Goal: Find specific page/section: Find specific page/section

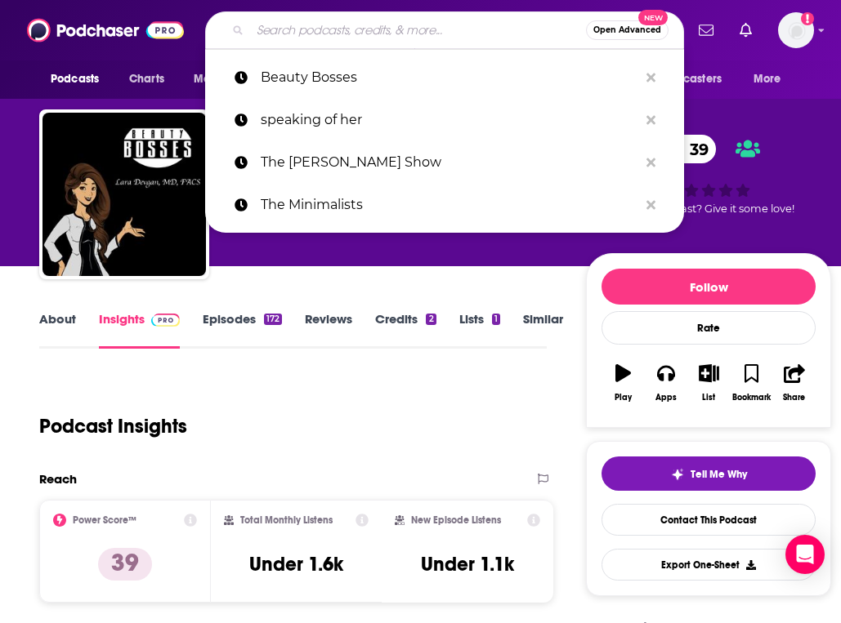
click at [385, 36] on input "Search podcasts, credits, & more..." at bounding box center [418, 30] width 336 height 26
type input "Pop Apologists"
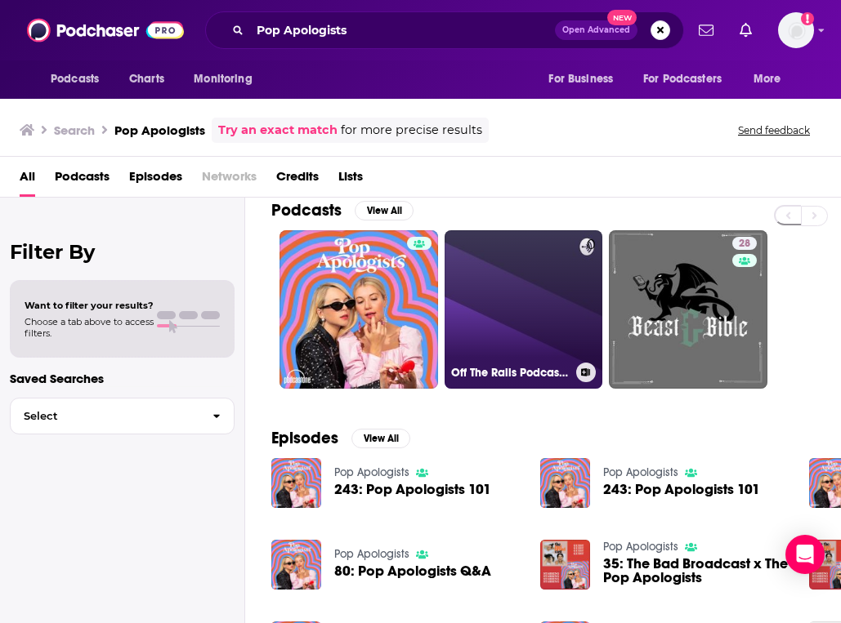
scroll to position [26, 0]
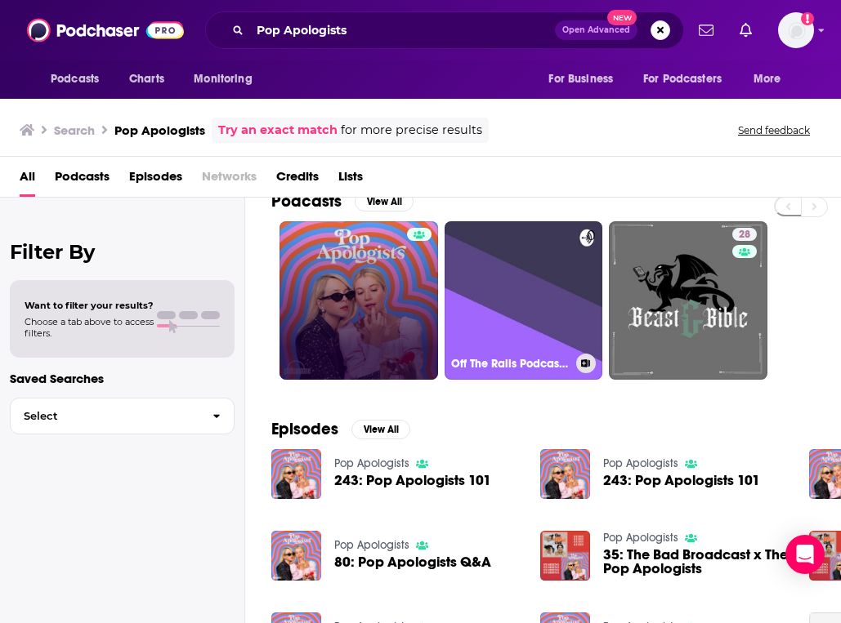
click at [365, 293] on link at bounding box center [358, 300] width 158 height 158
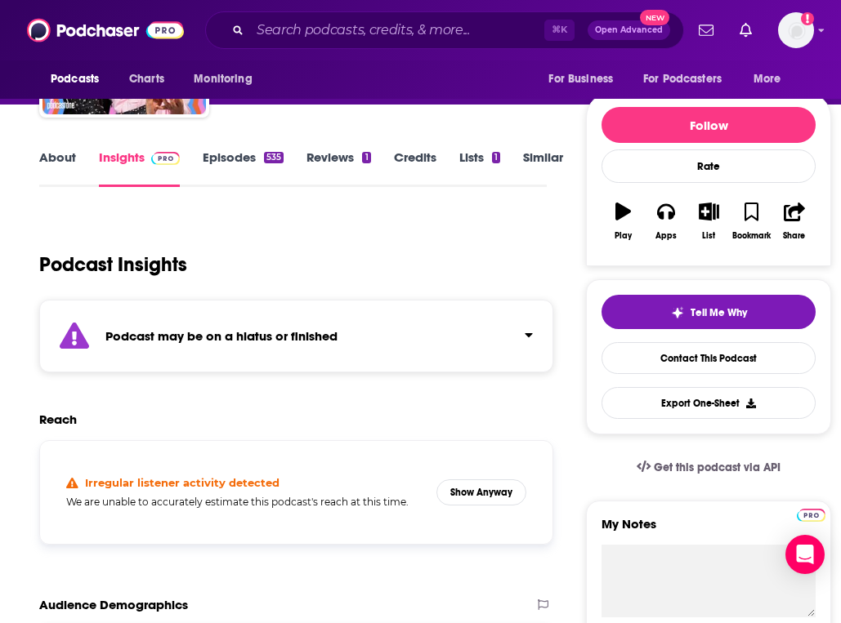
scroll to position [108, 0]
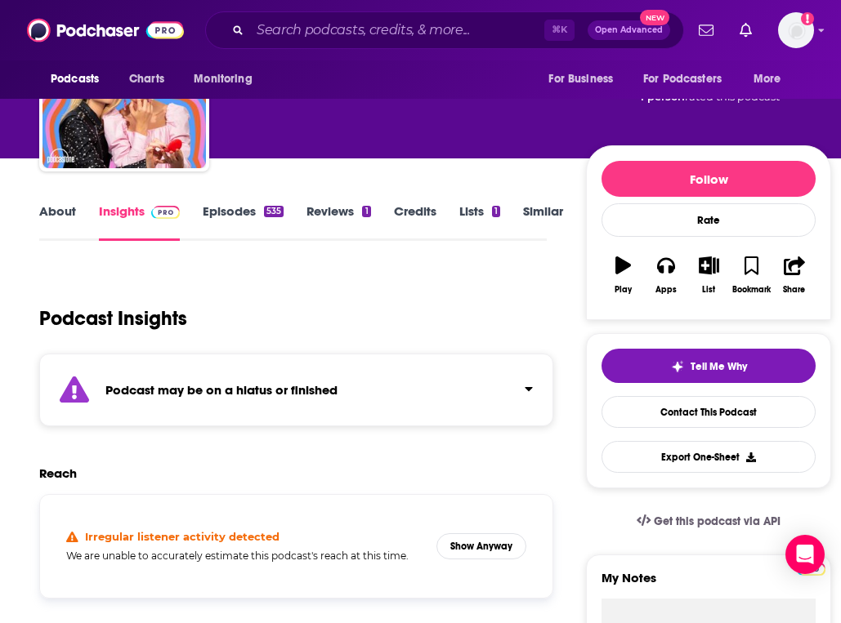
click at [522, 391] on button "Click to expand status details" at bounding box center [521, 385] width 21 height 23
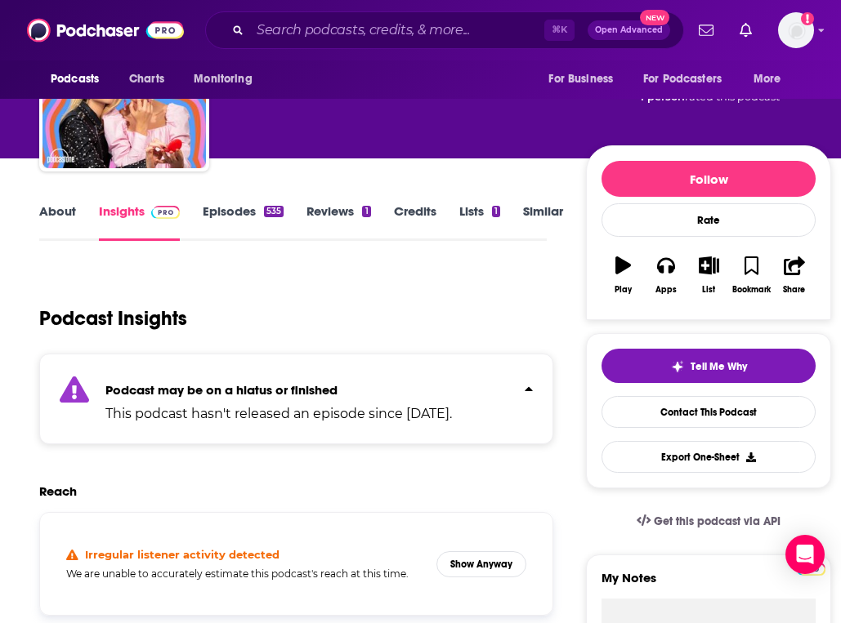
click at [530, 381] on button "Click to expand status details" at bounding box center [521, 385] width 21 height 23
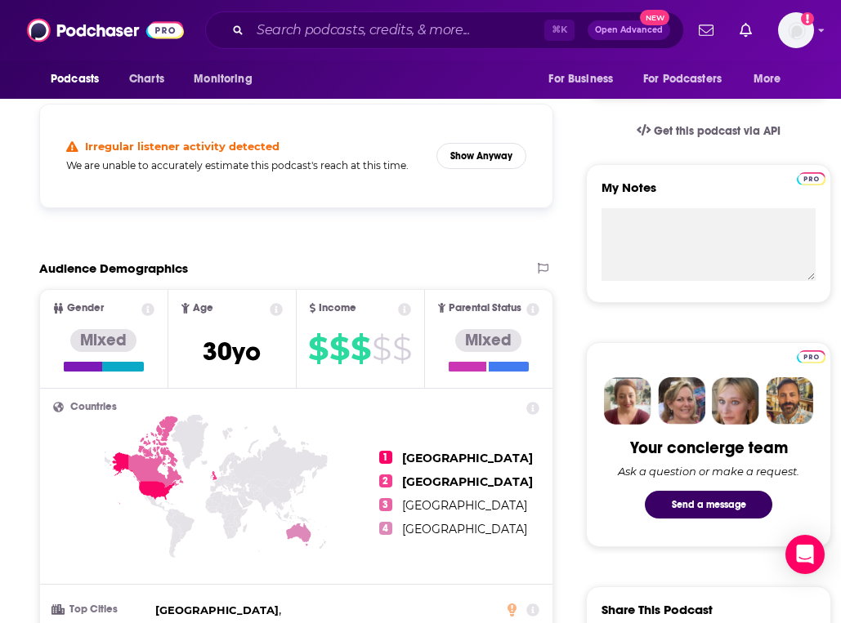
scroll to position [508, 0]
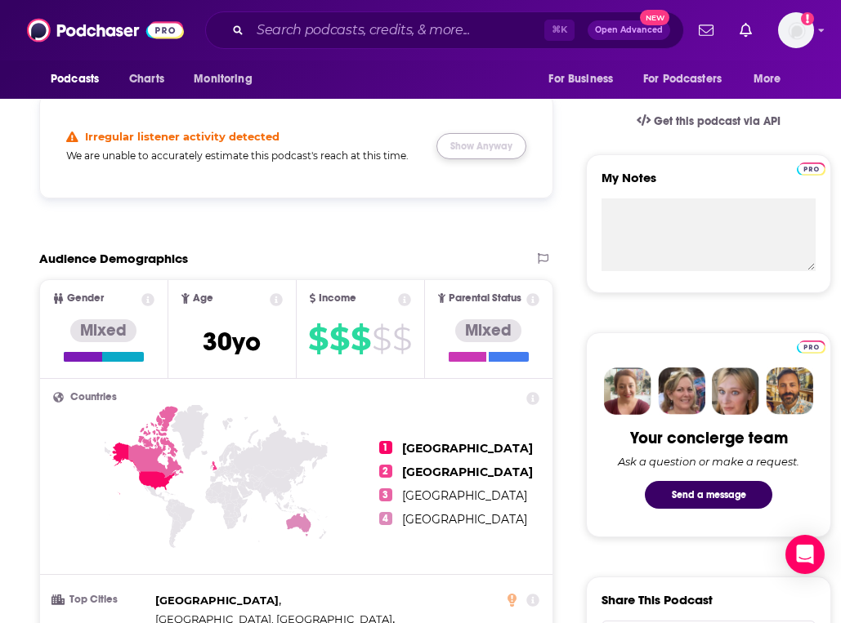
click at [493, 143] on button "Show Anyway" at bounding box center [481, 146] width 90 height 26
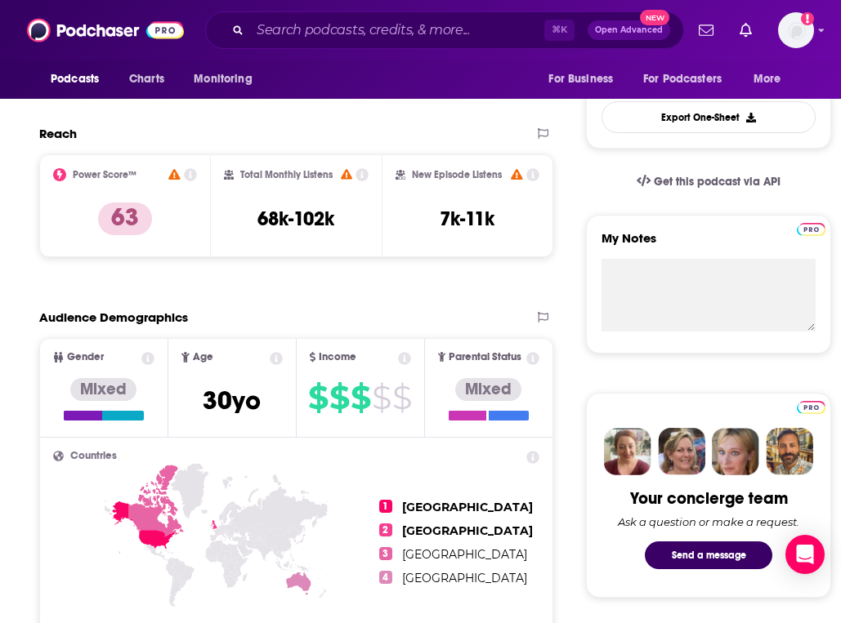
scroll to position [445, 0]
